Goal: Task Accomplishment & Management: Complete application form

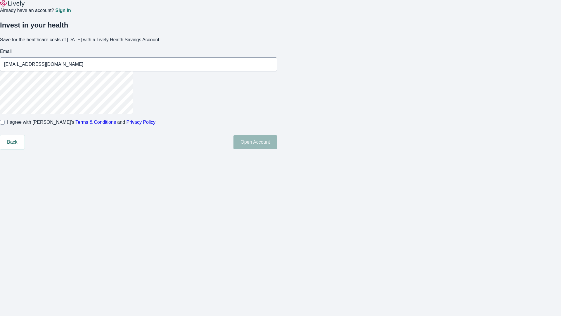
click at [5, 125] on input "I agree with Lively’s Terms & Conditions and Privacy Policy" at bounding box center [2, 122] width 5 height 5
checkbox input "true"
click at [277, 149] on button "Open Account" at bounding box center [256, 142] width 44 height 14
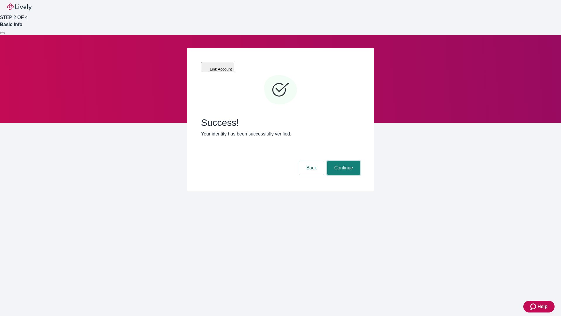
click at [343, 161] on button "Continue" at bounding box center [343, 168] width 33 height 14
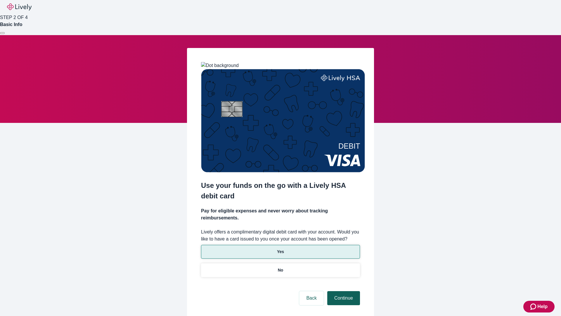
click at [280, 248] on p "Yes" at bounding box center [280, 251] width 7 height 6
click at [343, 291] on button "Continue" at bounding box center [343, 298] width 33 height 14
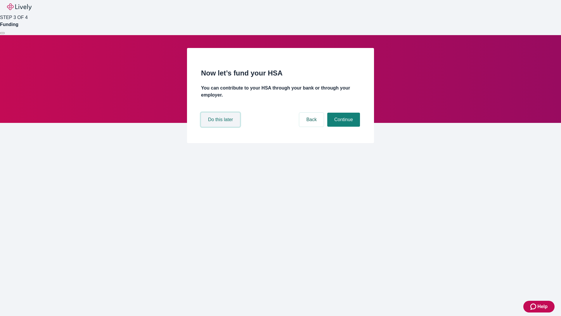
click at [221, 127] on button "Do this later" at bounding box center [220, 120] width 39 height 14
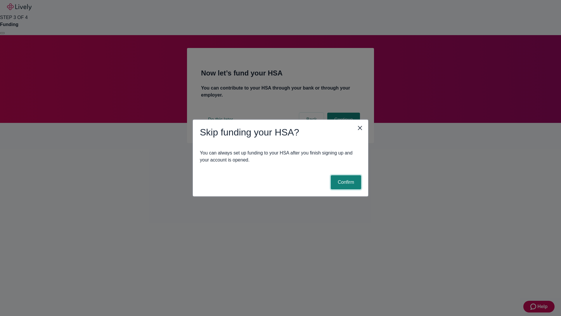
click at [345, 182] on button "Confirm" at bounding box center [346, 182] width 30 height 14
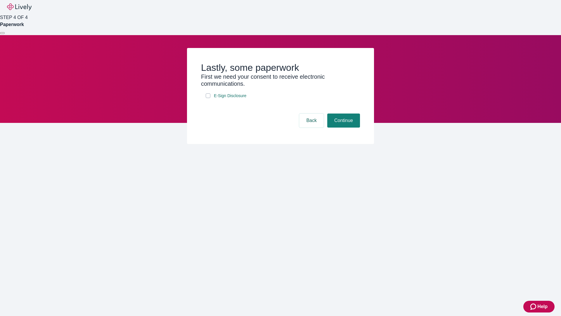
click at [208, 98] on input "E-Sign Disclosure" at bounding box center [208, 95] width 5 height 5
checkbox input "true"
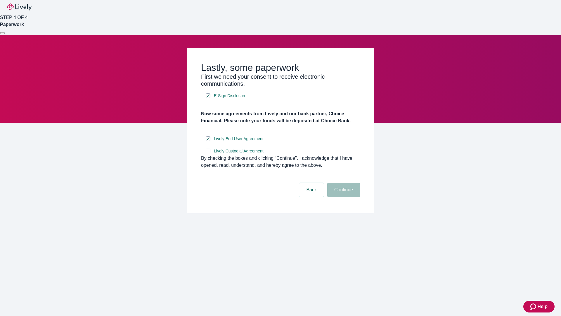
click at [208, 153] on input "Lively Custodial Agreement" at bounding box center [208, 151] width 5 height 5
checkbox input "true"
click at [343, 197] on button "Continue" at bounding box center [343, 190] width 33 height 14
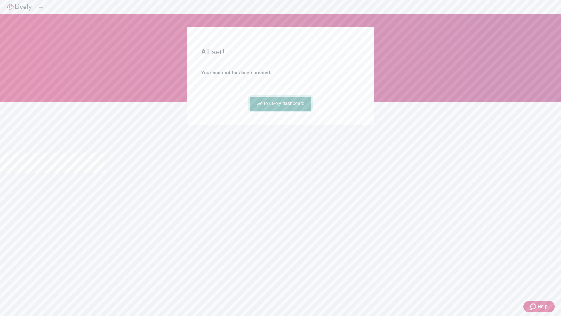
click at [280, 111] on link "Go to Lively dashboard" at bounding box center [281, 103] width 62 height 14
